Goal: Information Seeking & Learning: Find specific page/section

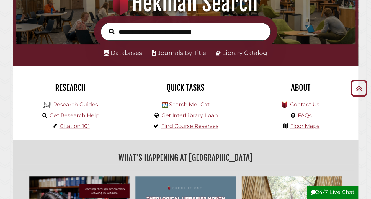
scroll to position [78, 0]
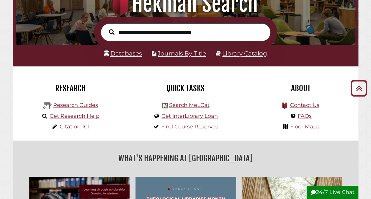
click at [157, 35] on input "text" at bounding box center [186, 32] width 170 height 18
click at [132, 55] on link "Databases" at bounding box center [123, 53] width 38 height 7
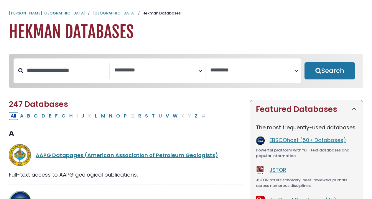
select select "Database Subject Filter"
select select "Database Vendors Filter"
click at [200, 71] on icon "Search filters" at bounding box center [200, 69] width 4 height 9
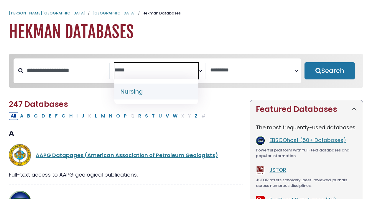
type textarea "*****"
select select "*****"
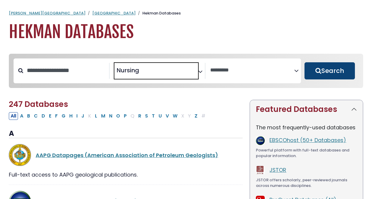
click at [312, 73] on button "Search" at bounding box center [330, 70] width 50 height 17
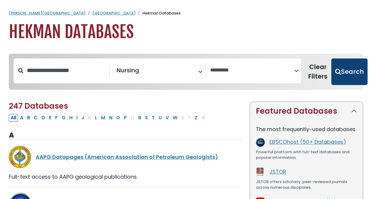
select select "Database Vendors Filter"
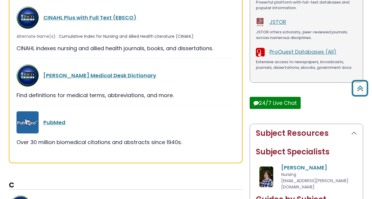
scroll to position [150, 0]
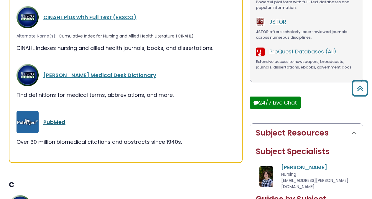
click at [50, 121] on link "PubMed" at bounding box center [54, 121] width 22 height 7
